Goal: Transaction & Acquisition: Purchase product/service

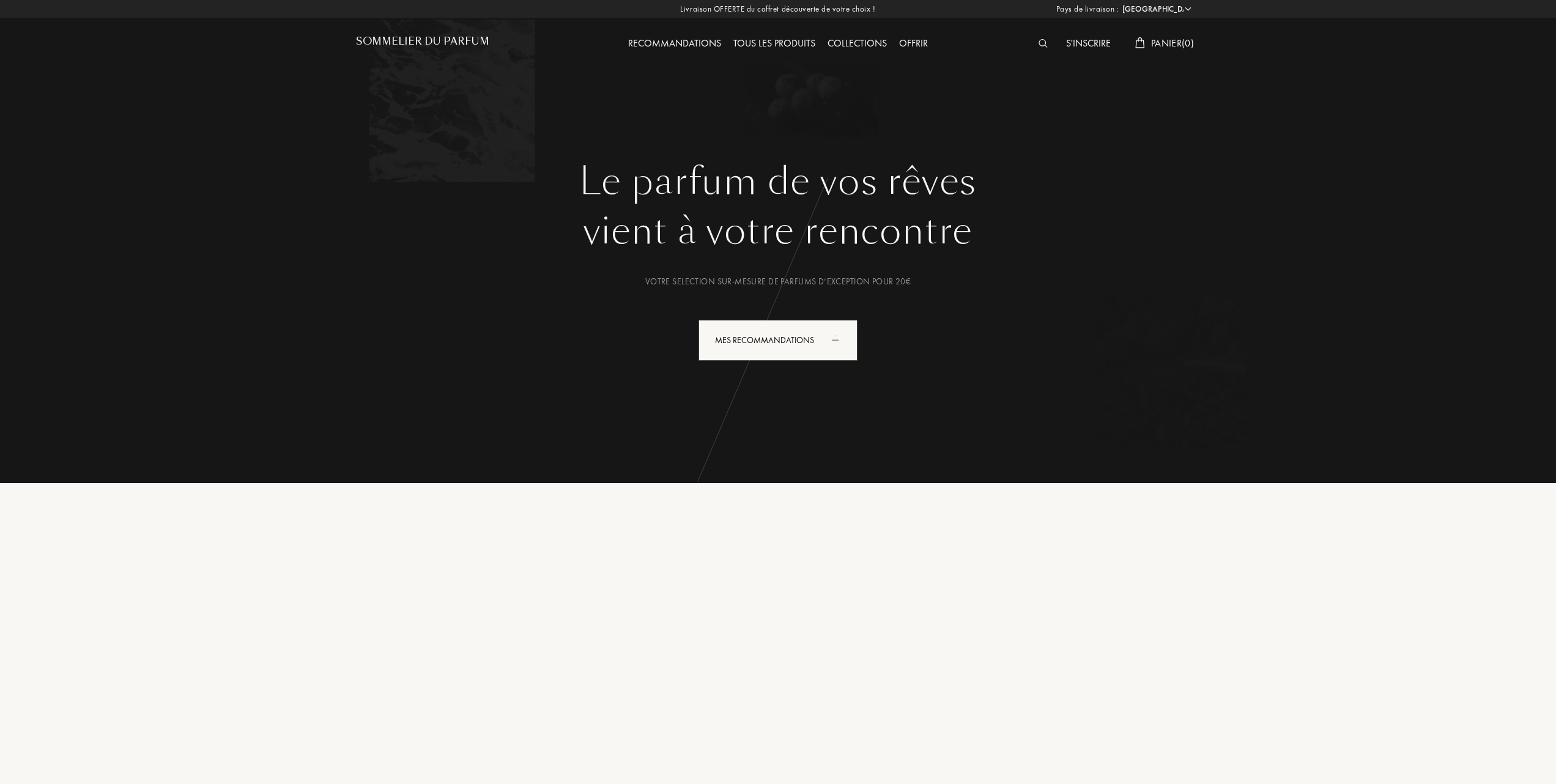
select select "FR"
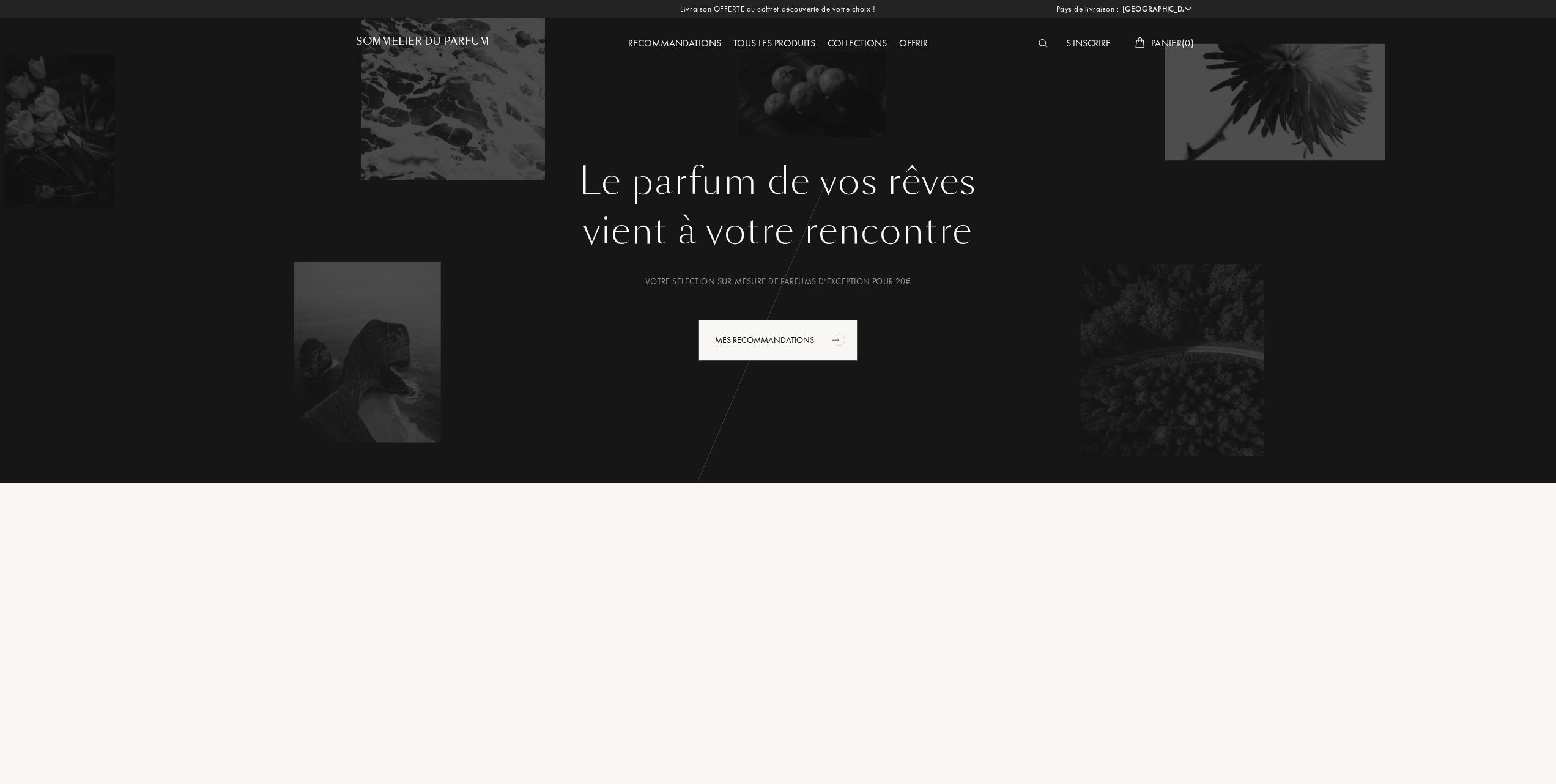
click at [785, 43] on div "Tous les produits" at bounding box center [774, 43] width 94 height 16
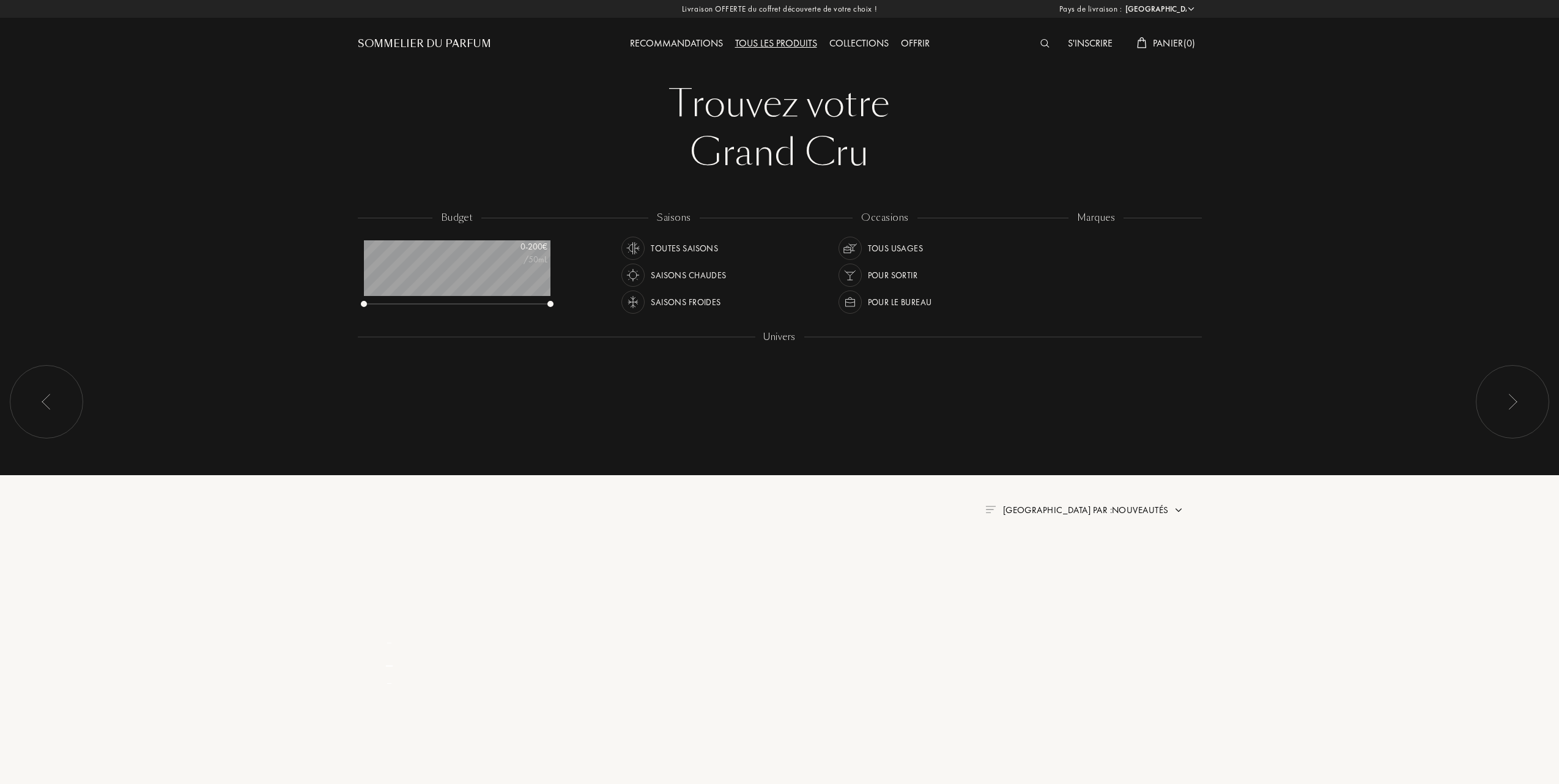
select select "FR"
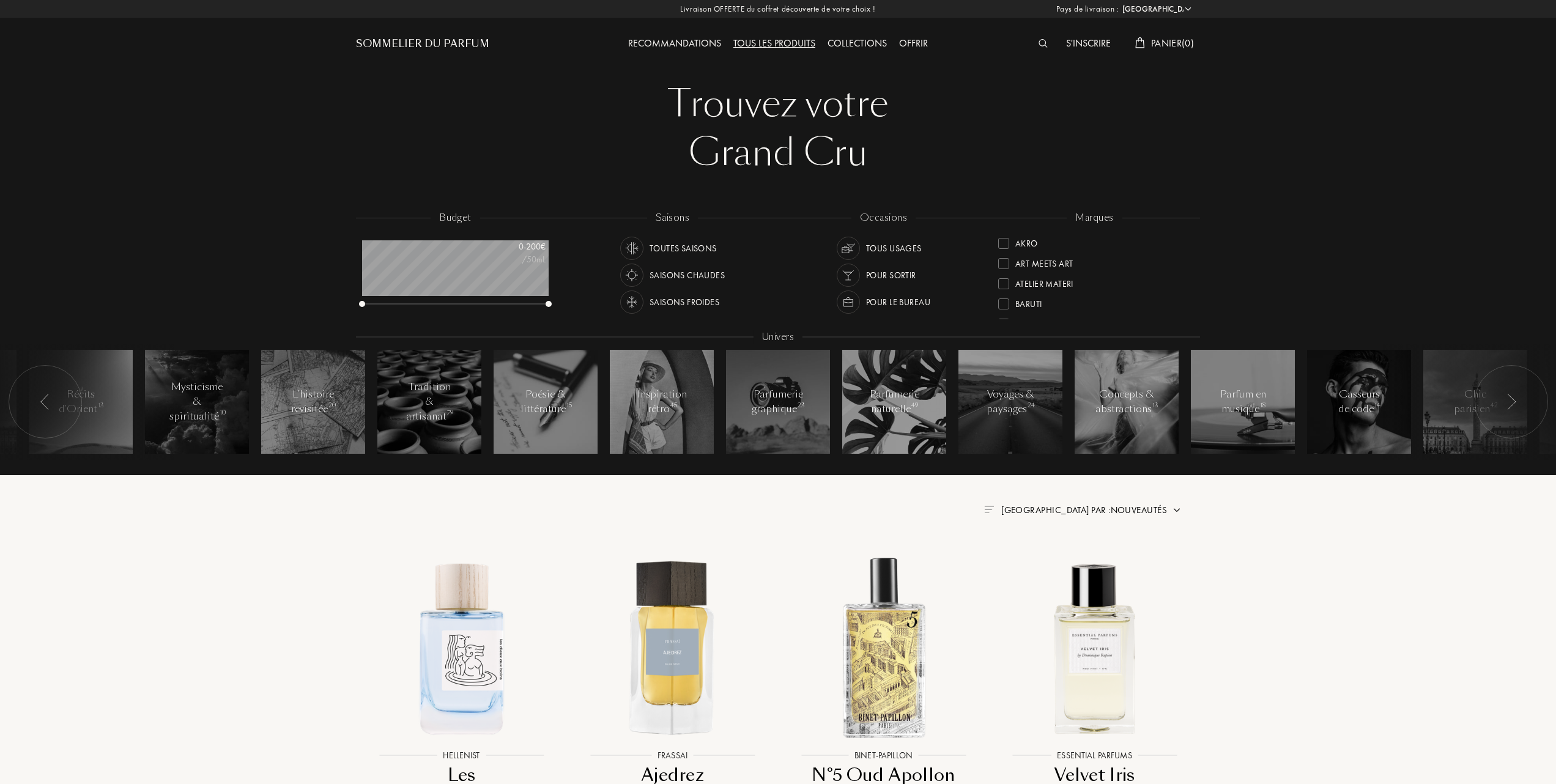
click at [1001, 243] on div at bounding box center [1003, 243] width 11 height 11
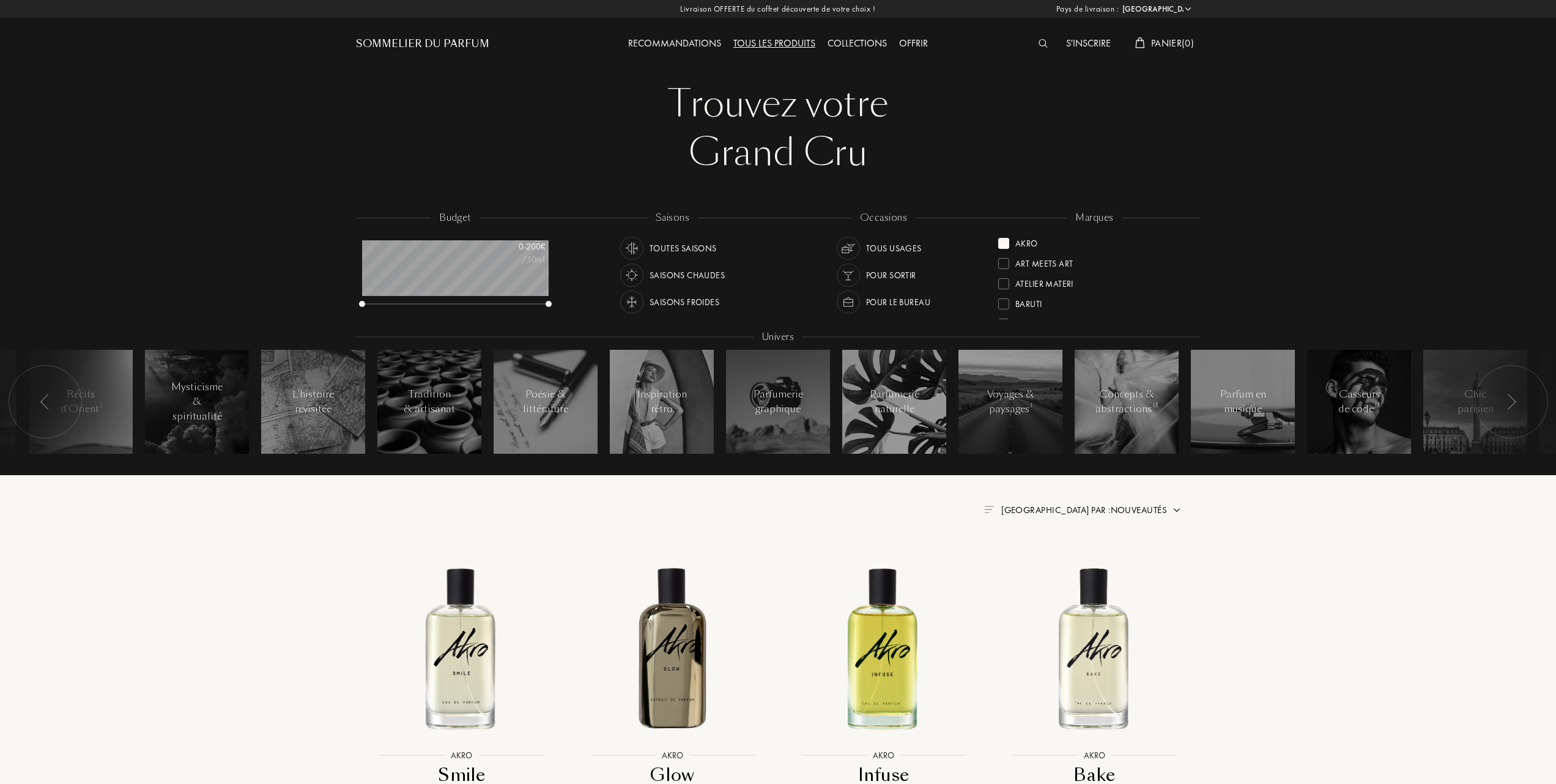
click at [1175, 508] on img at bounding box center [1177, 510] width 10 height 10
click at [1108, 561] on div "Meilleurs ventes" at bounding box center [1101, 563] width 76 height 14
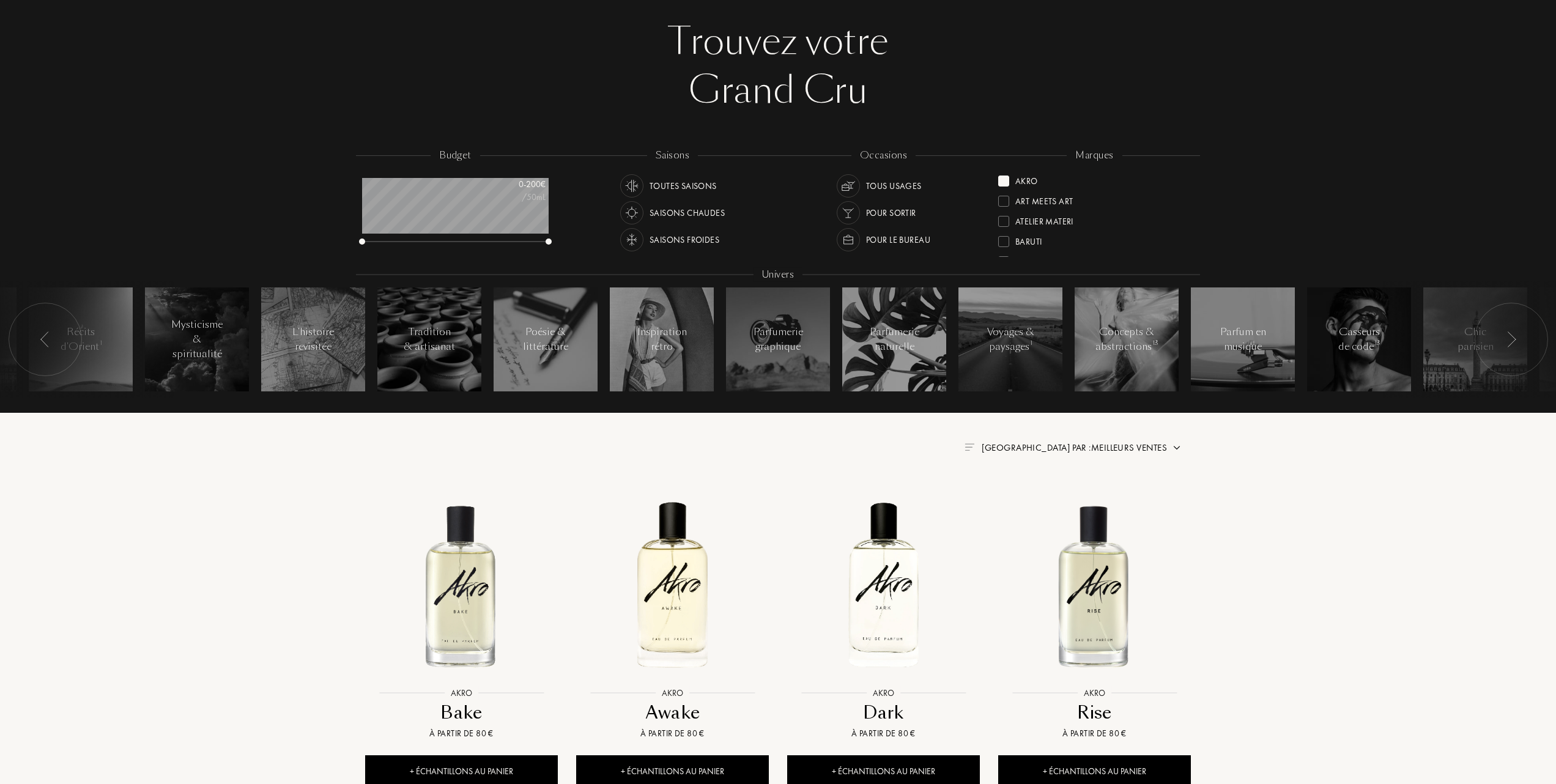
scroll to position [163, 0]
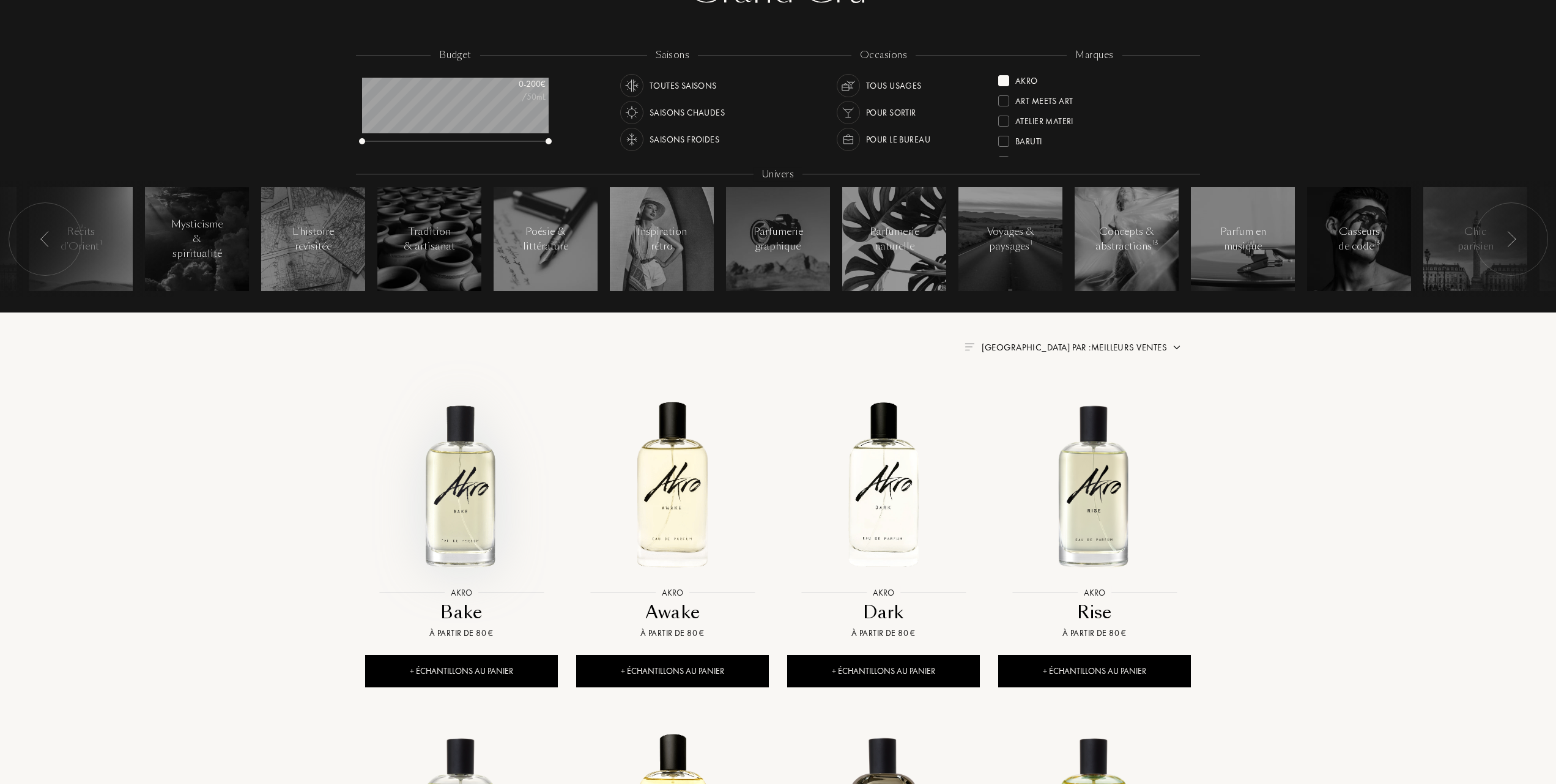
click at [454, 500] on img at bounding box center [462, 484] width 190 height 190
click at [1006, 100] on div at bounding box center [1003, 100] width 11 height 11
click at [1011, 79] on div "Akro" at bounding box center [1018, 78] width 40 height 17
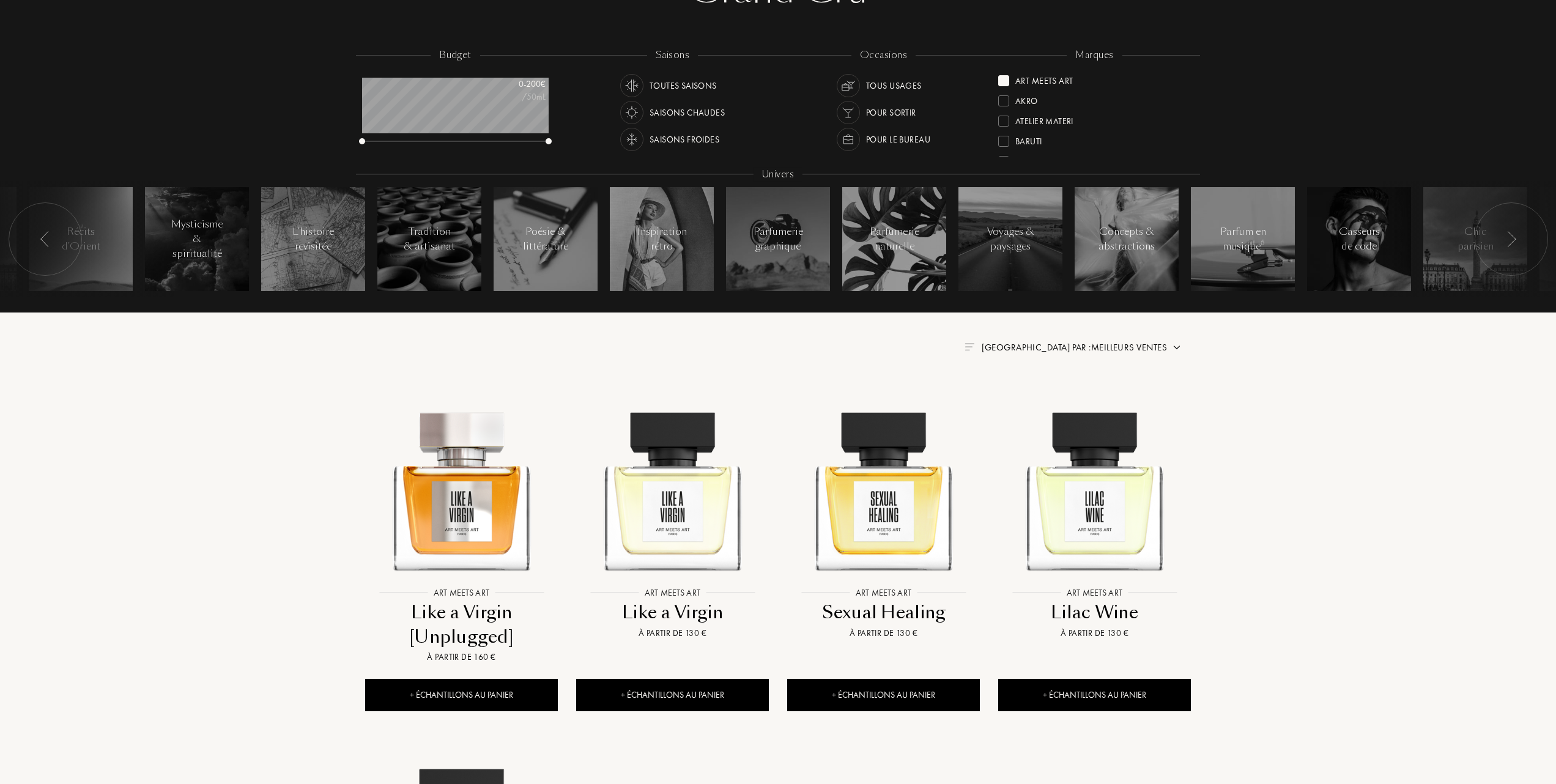
click at [1174, 343] on img at bounding box center [1177, 347] width 10 height 10
click at [1051, 397] on div at bounding box center [1054, 401] width 8 height 8
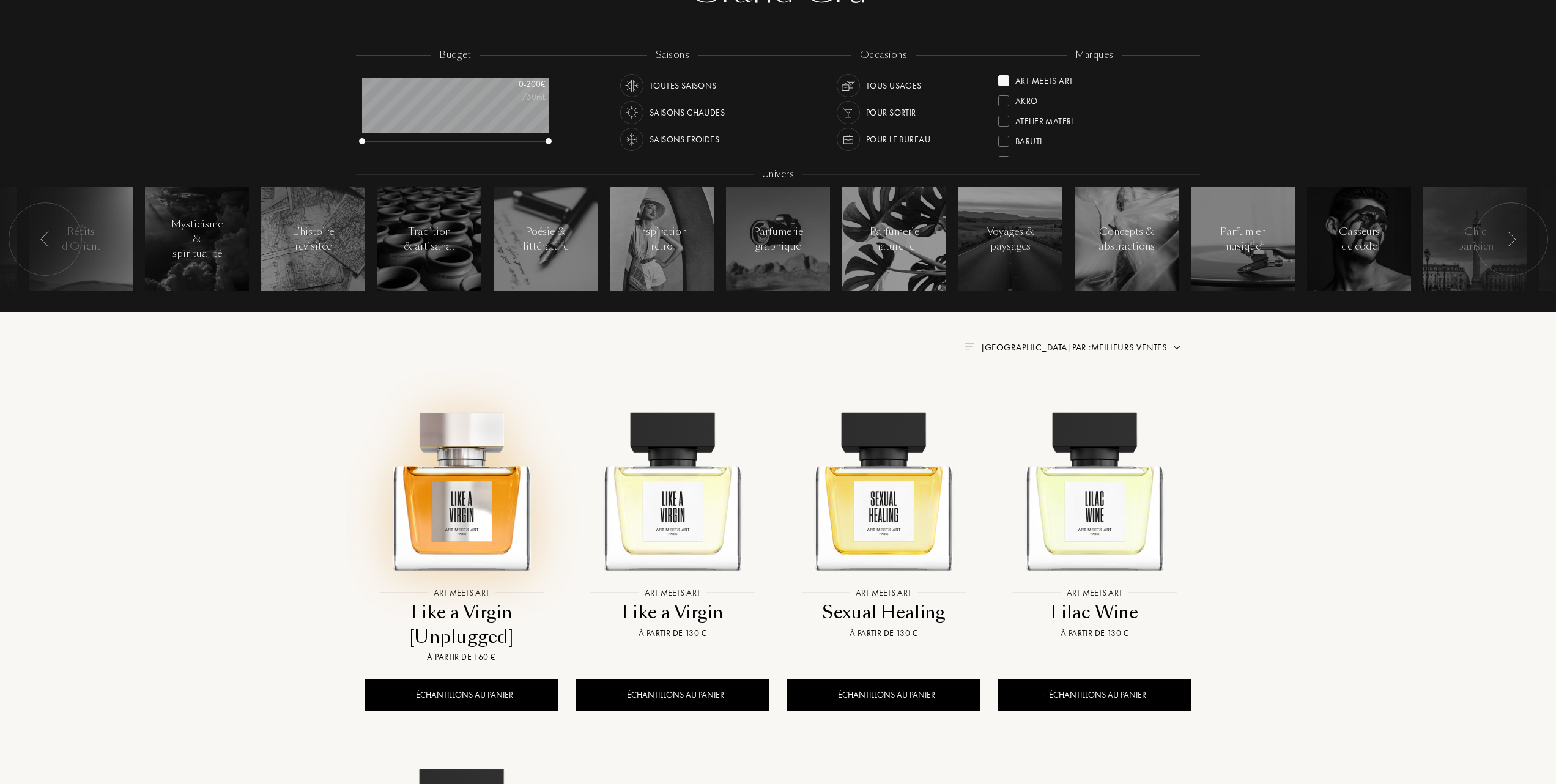
click at [482, 504] on img at bounding box center [462, 484] width 190 height 190
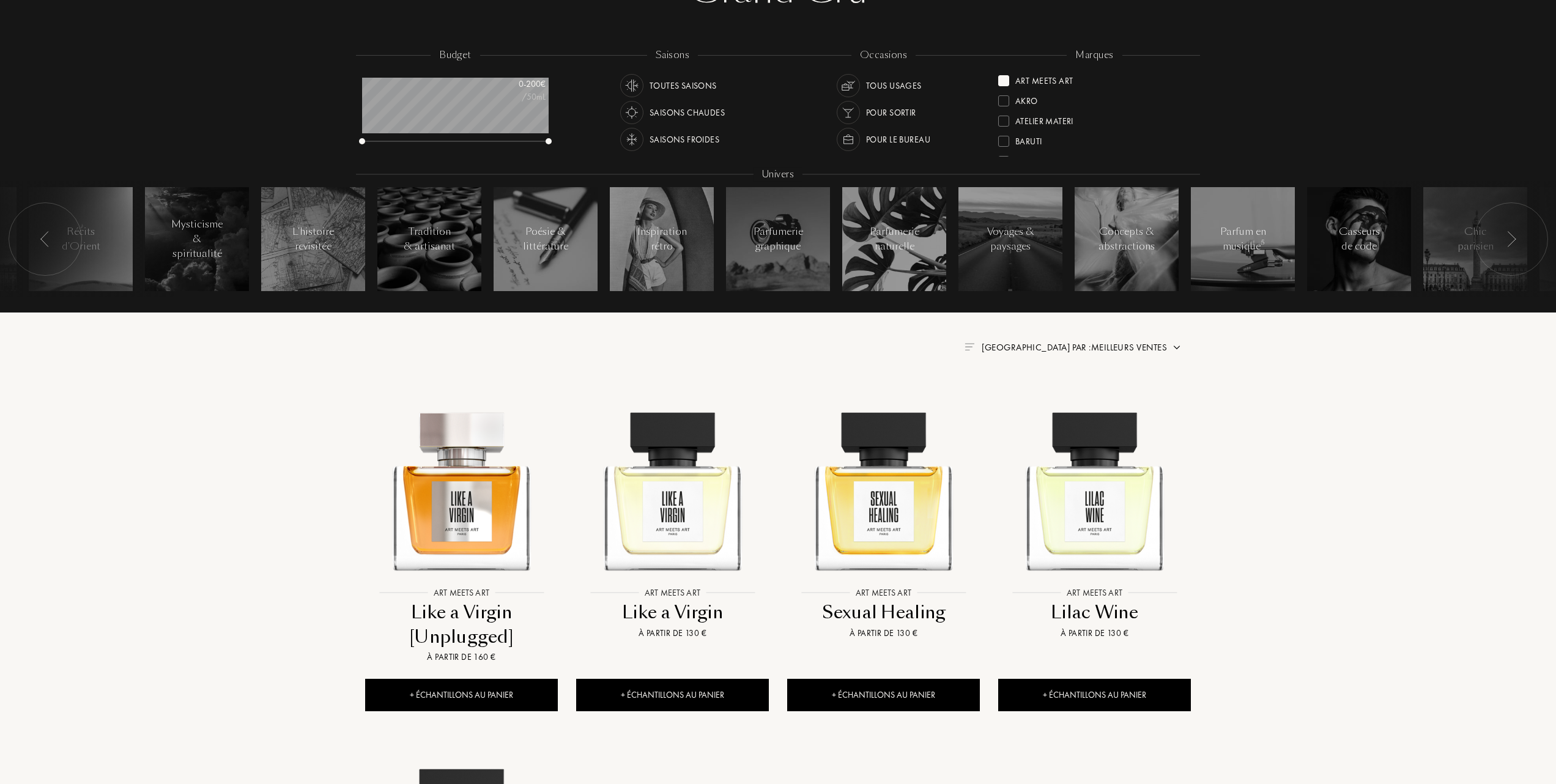
click at [1006, 82] on div at bounding box center [1003, 80] width 11 height 11
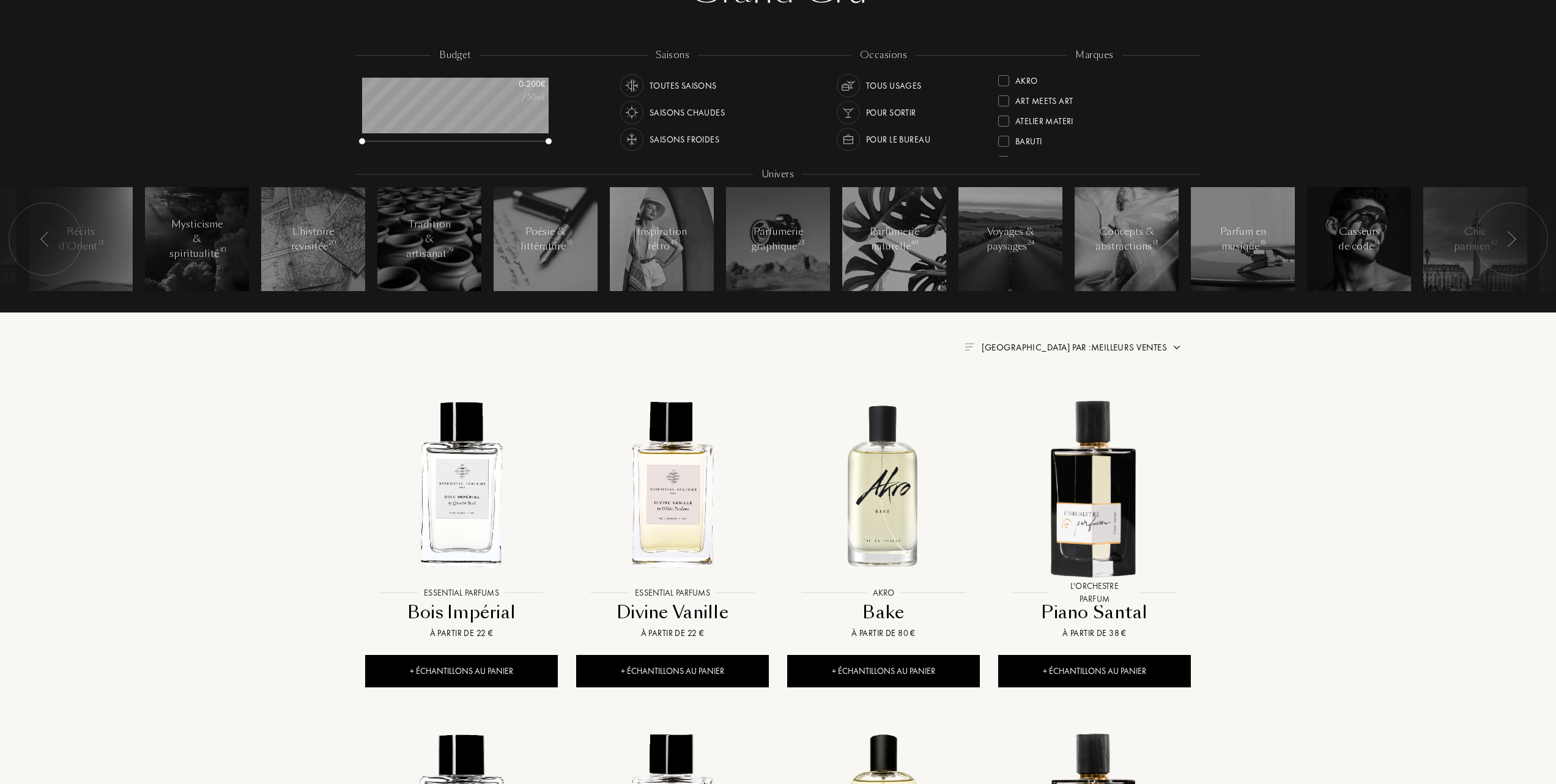
click at [1006, 118] on div at bounding box center [1003, 120] width 11 height 11
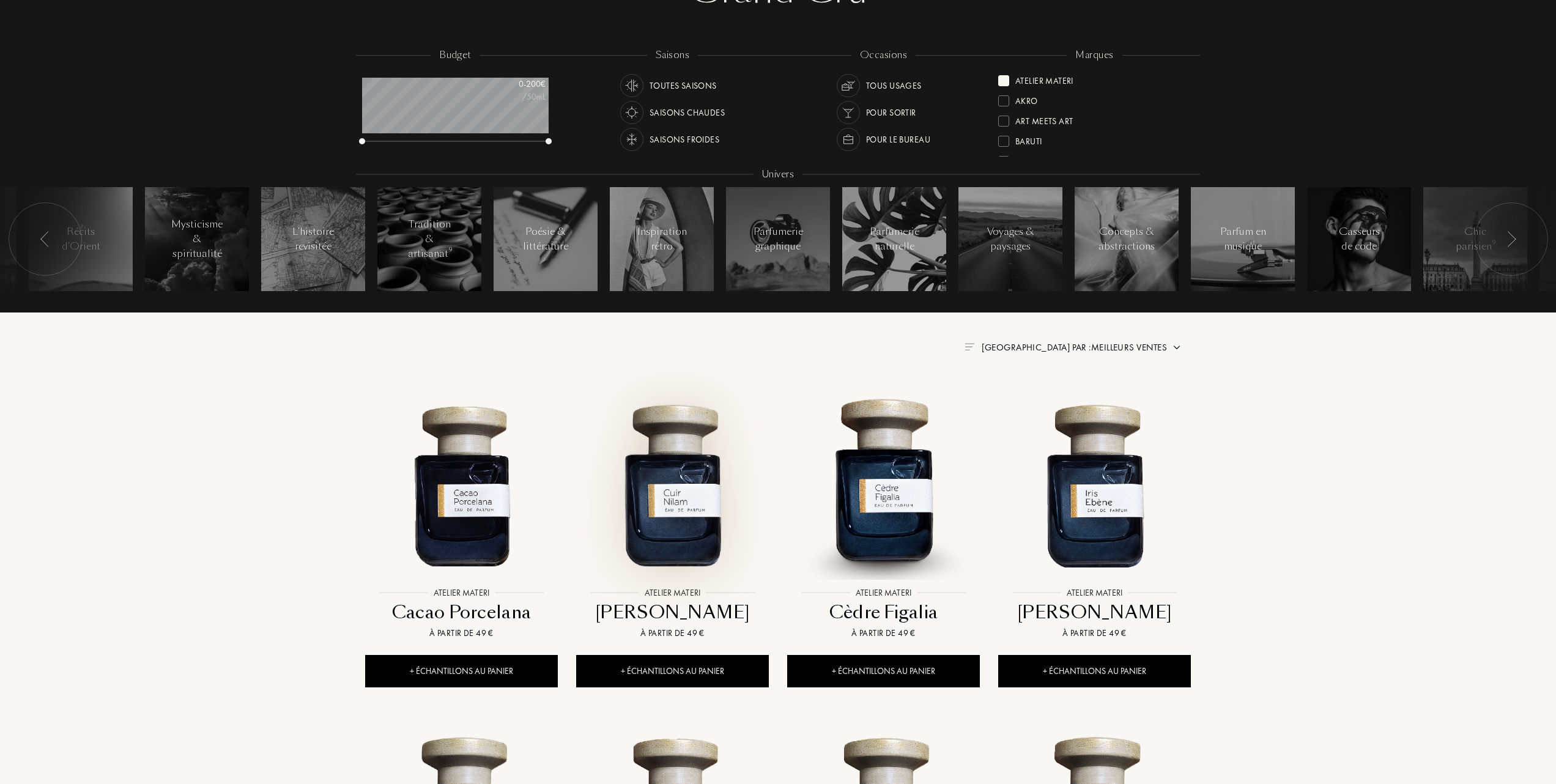
click at [676, 521] on img at bounding box center [672, 484] width 190 height 190
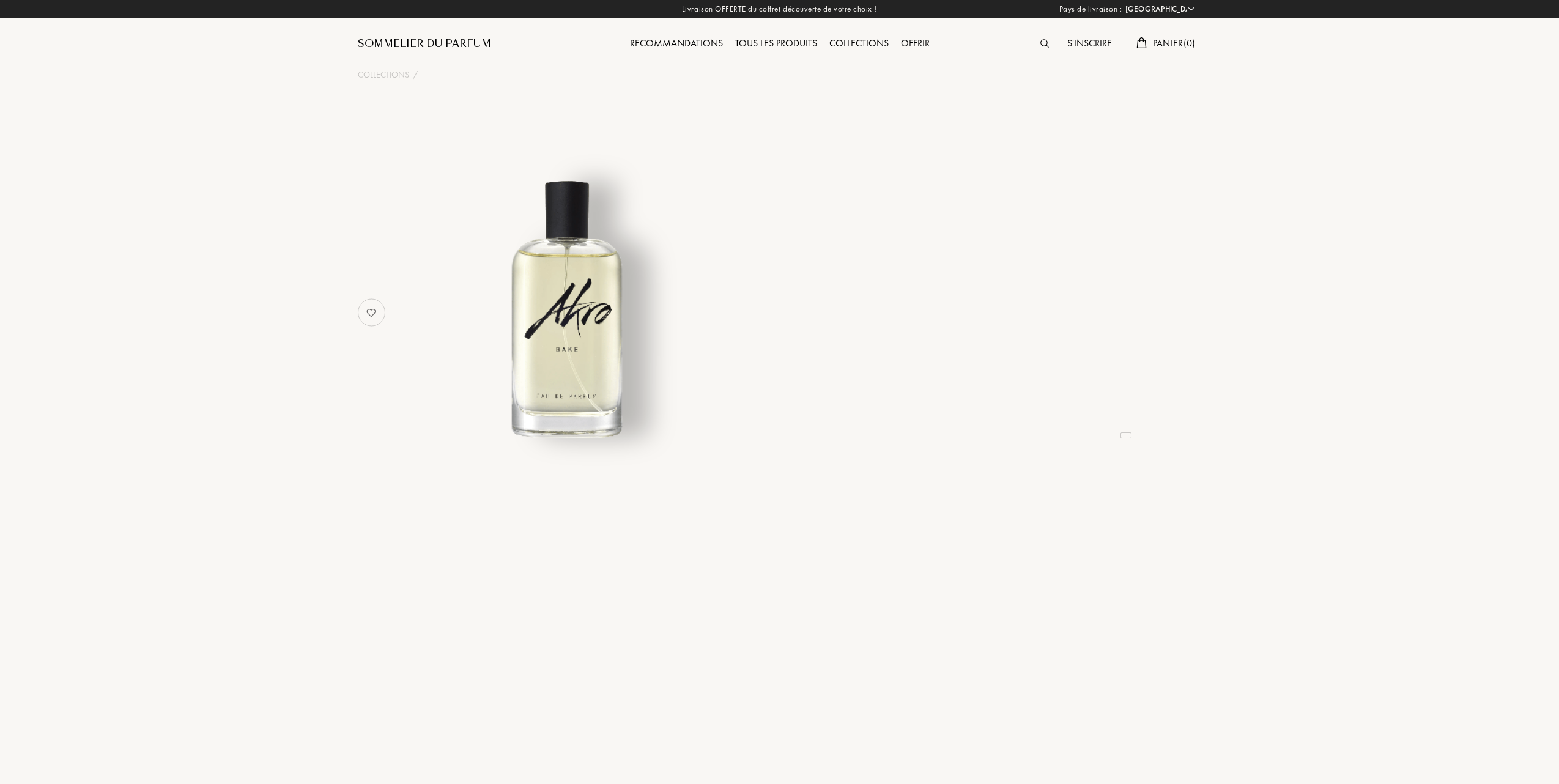
select select "FR"
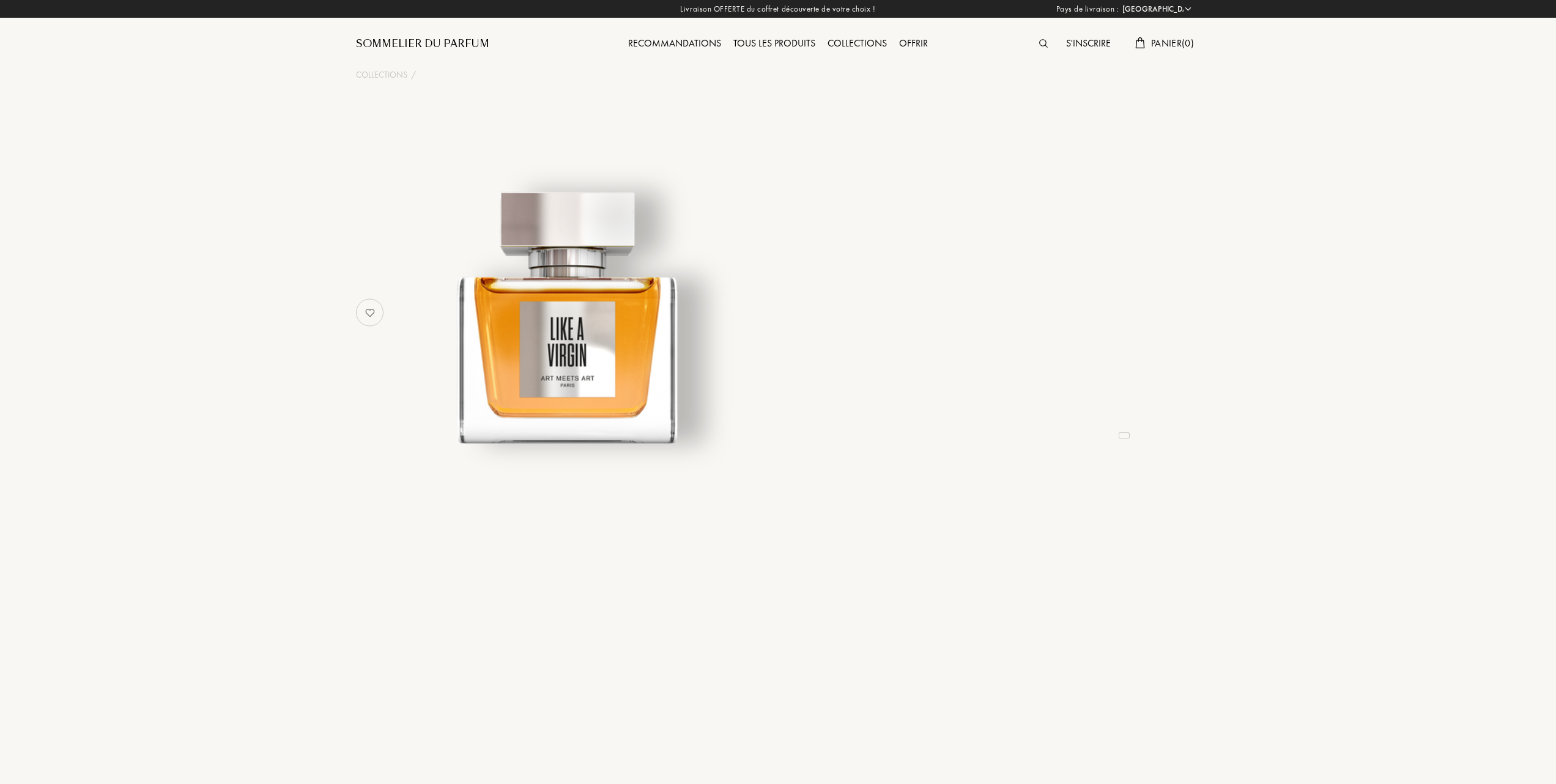
select select "FR"
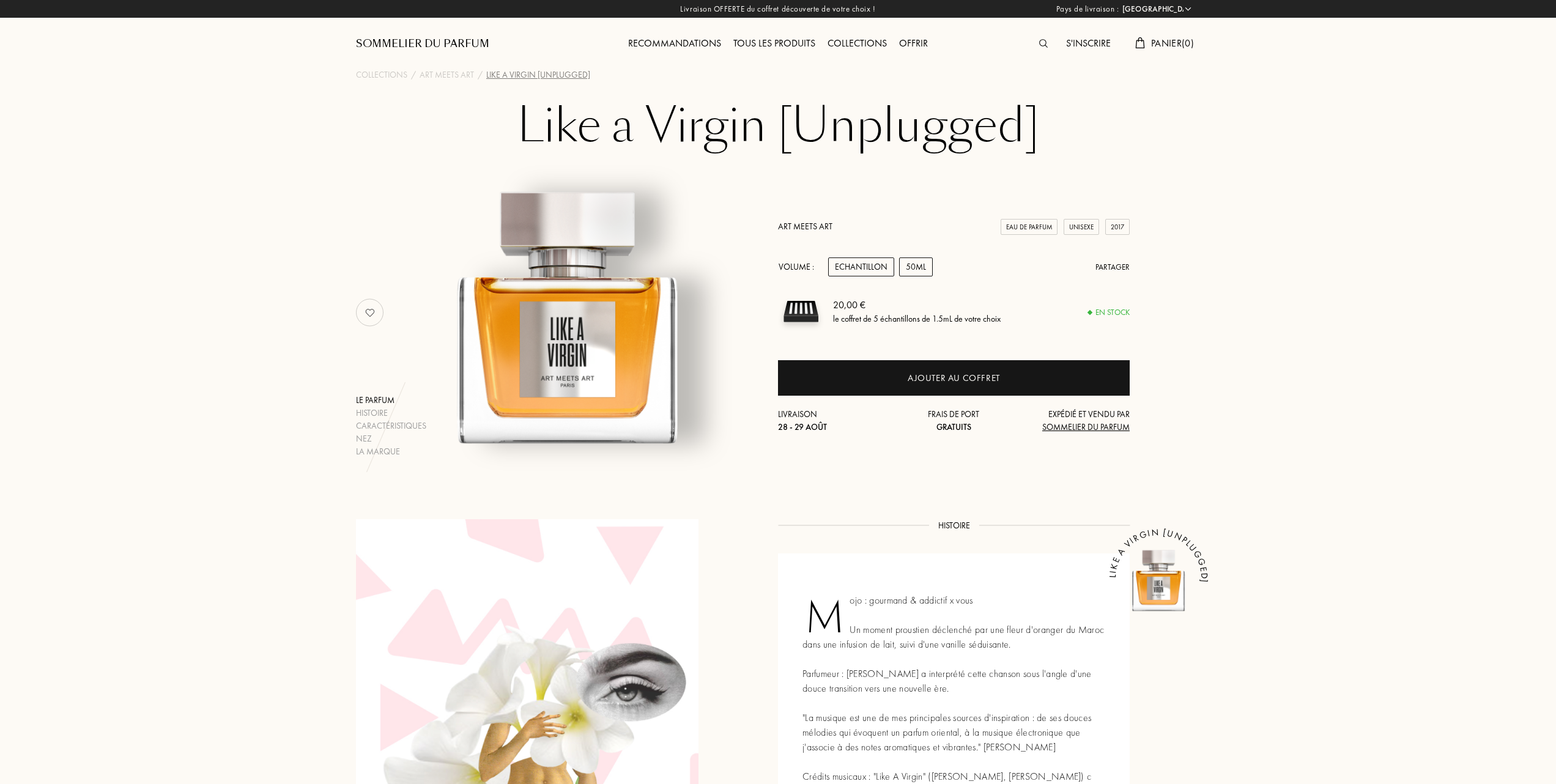
click at [915, 264] on div "50mL" at bounding box center [915, 266] width 33 height 19
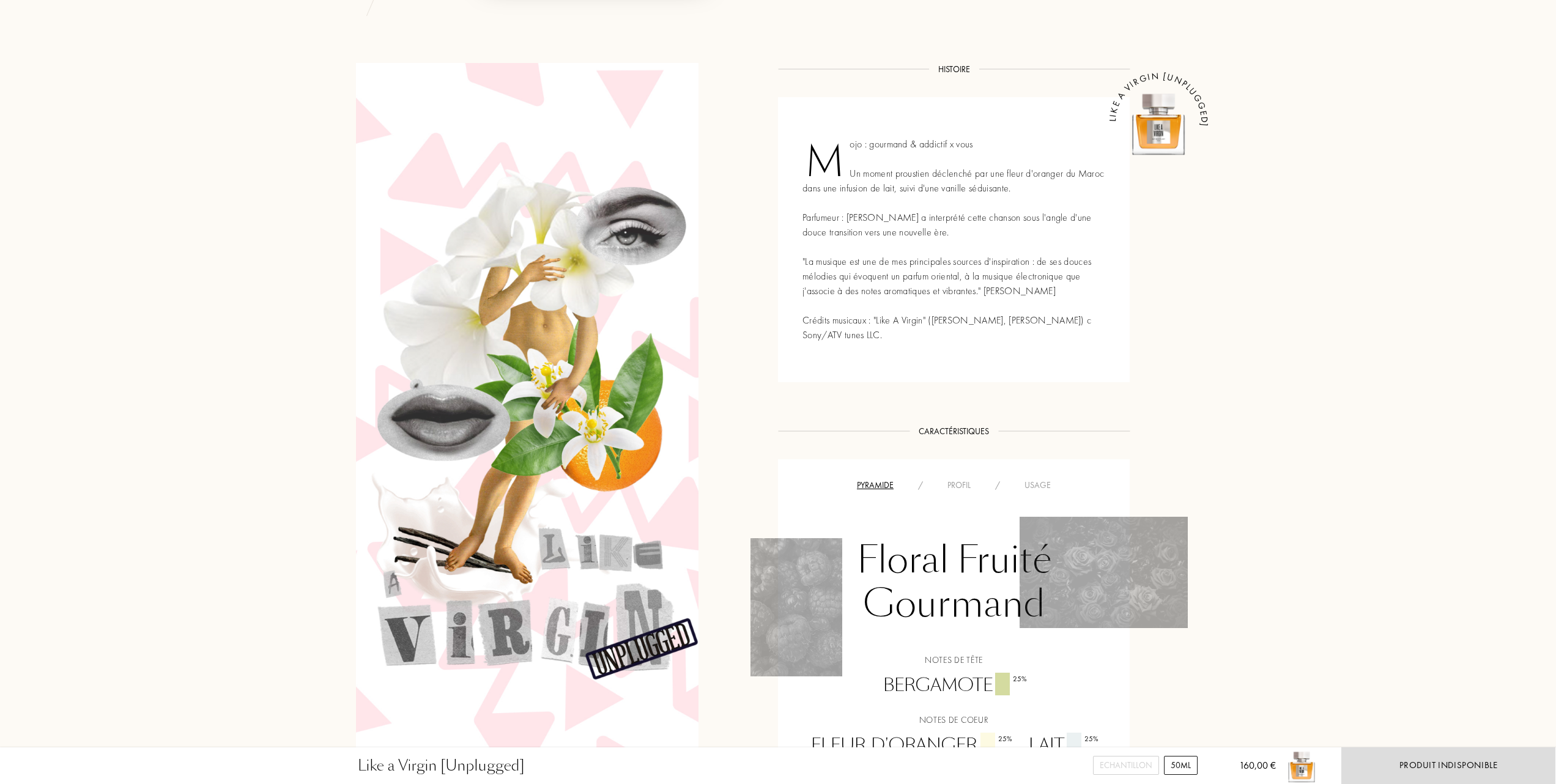
scroll to position [570, 0]
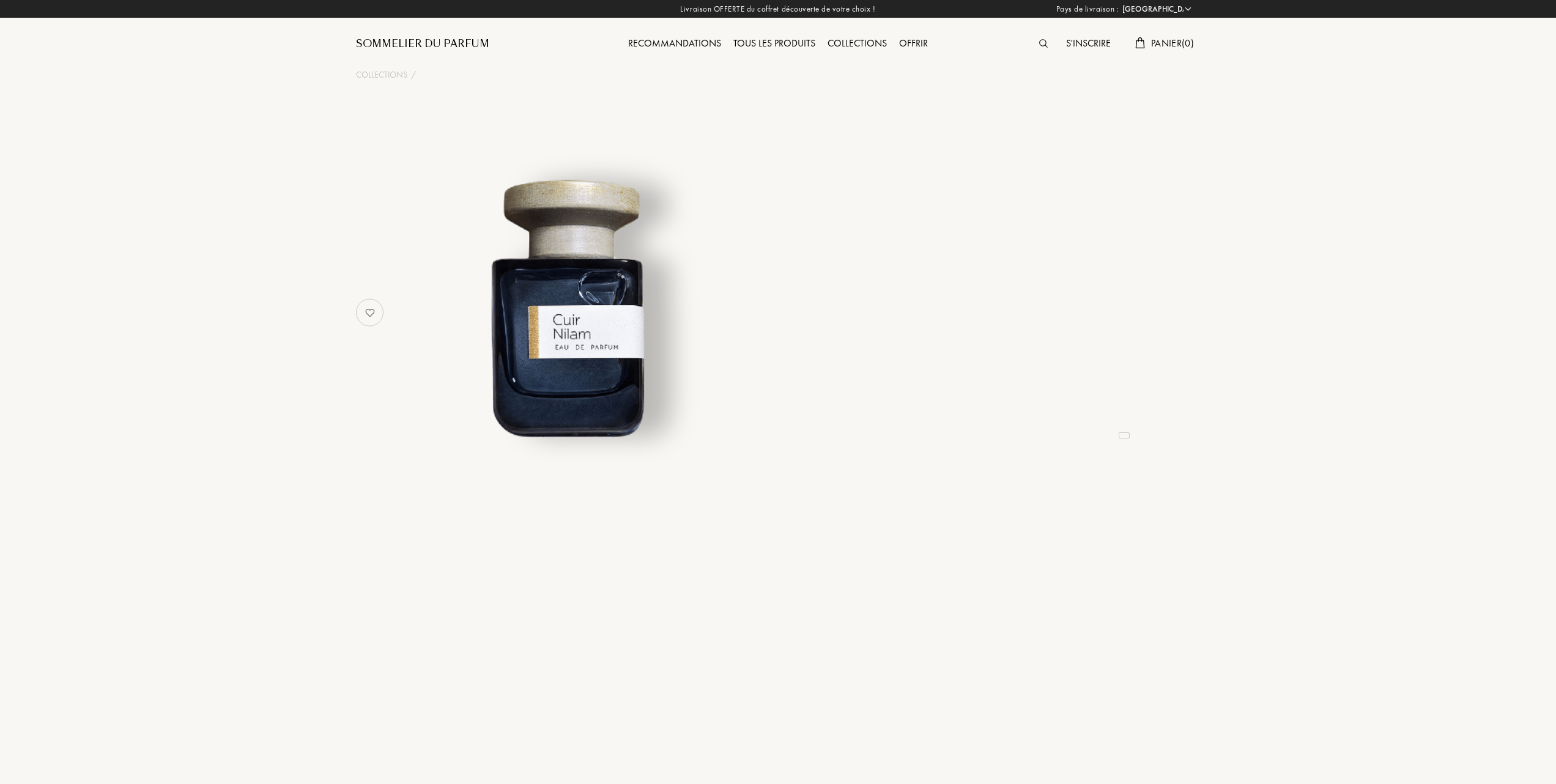
select select "FR"
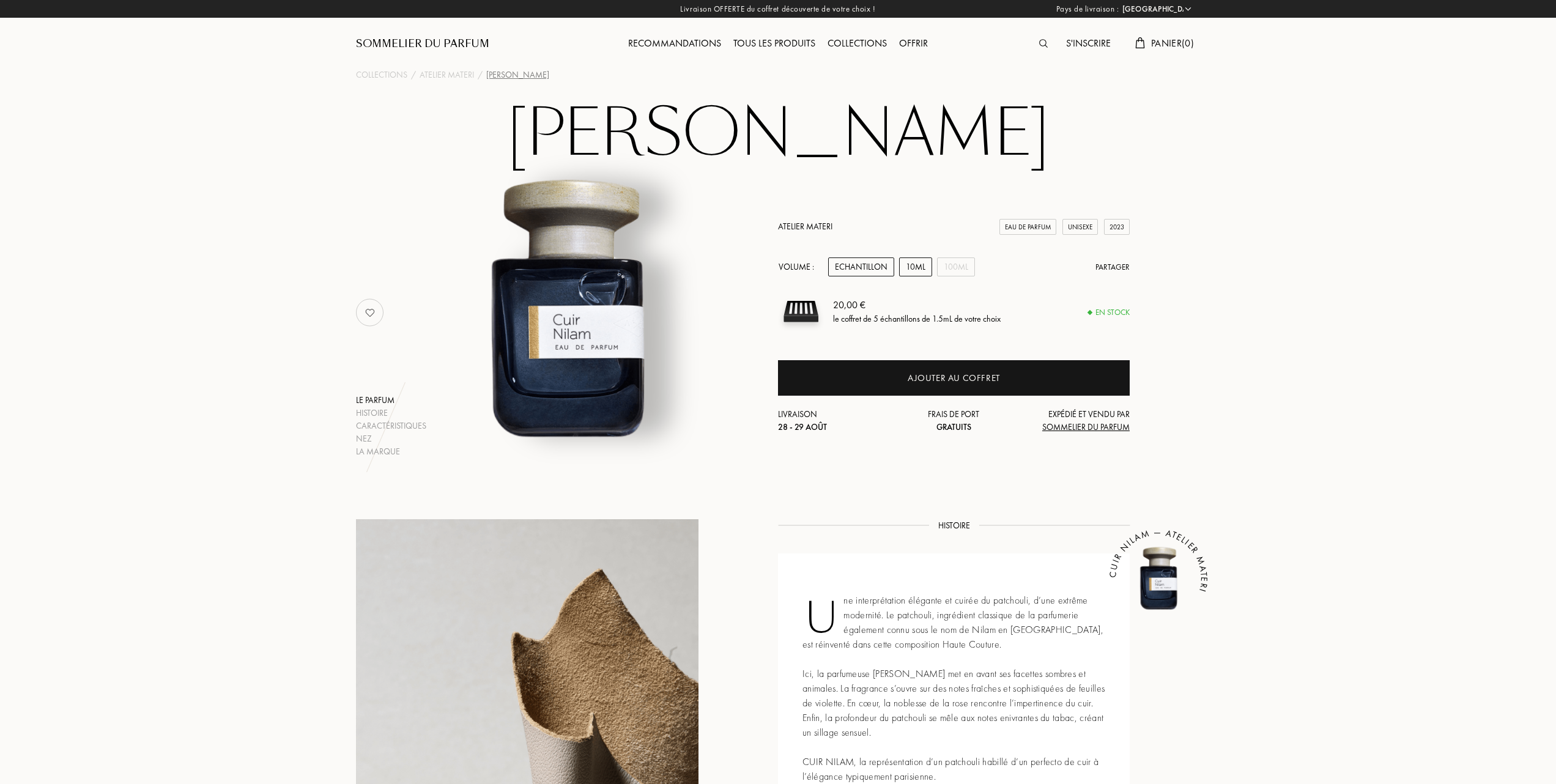
click at [913, 266] on div "10mL" at bounding box center [915, 266] width 33 height 19
